Goal: Transaction & Acquisition: Purchase product/service

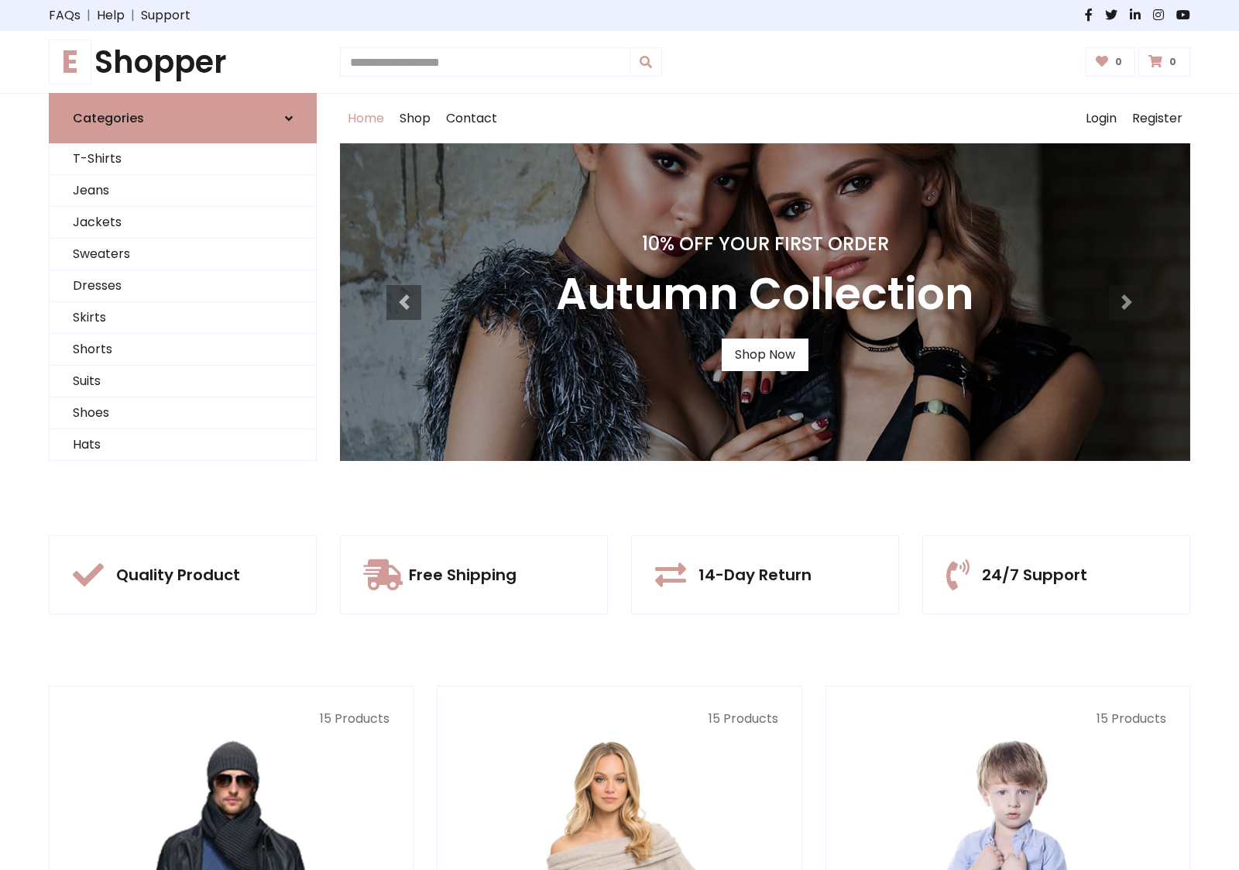
click at [620, 435] on div "10% Off Your First Order Autumn Collection Shop Now" at bounding box center [765, 302] width 850 height 318
click at [764, 354] on link "Shop Now" at bounding box center [765, 354] width 87 height 33
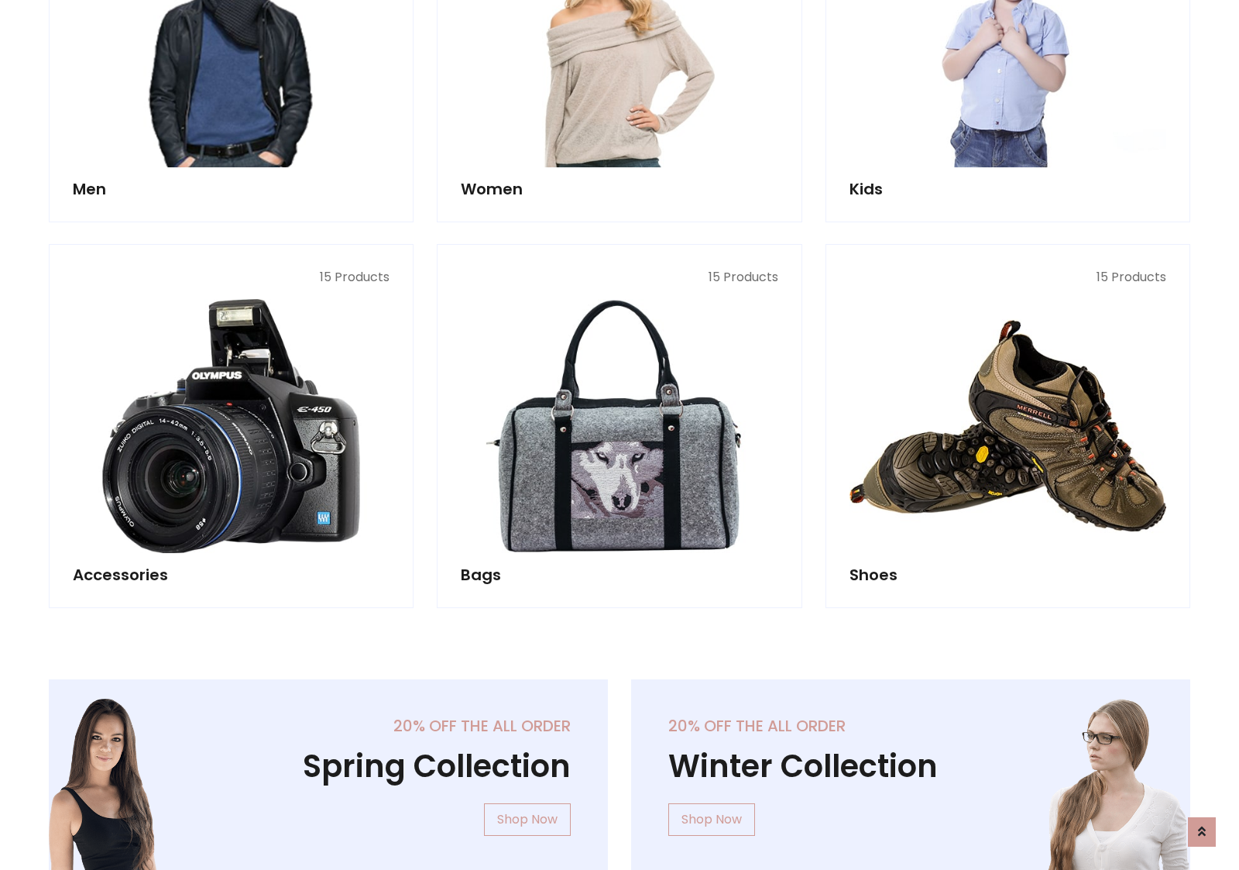
scroll to position [1544, 0]
